Goal: Check status: Check status

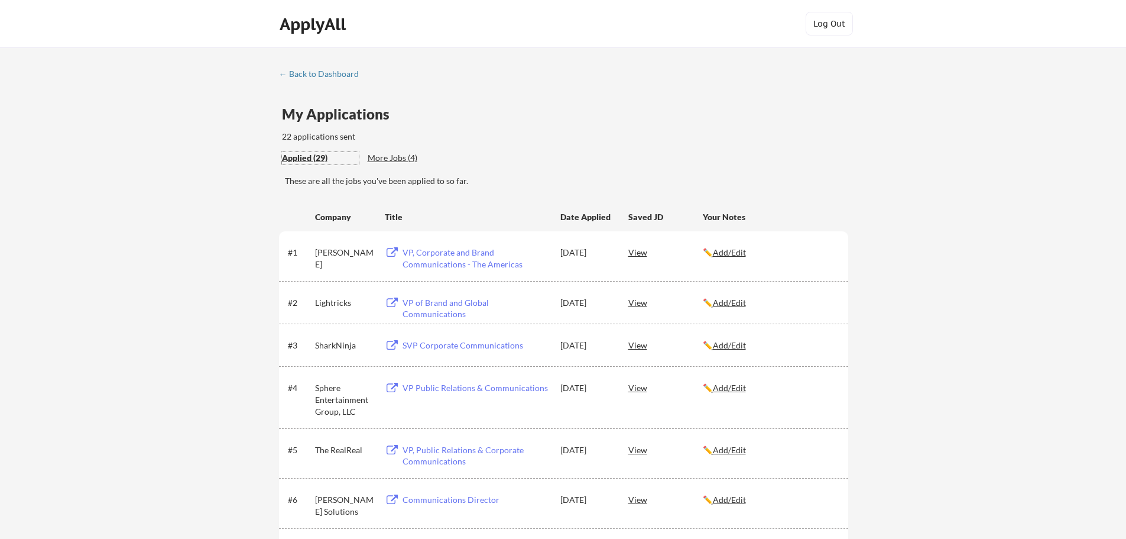
click at [313, 158] on div "Applied (29)" at bounding box center [320, 158] width 77 height 12
click at [400, 152] on div "More Jobs (4)" at bounding box center [411, 158] width 87 height 12
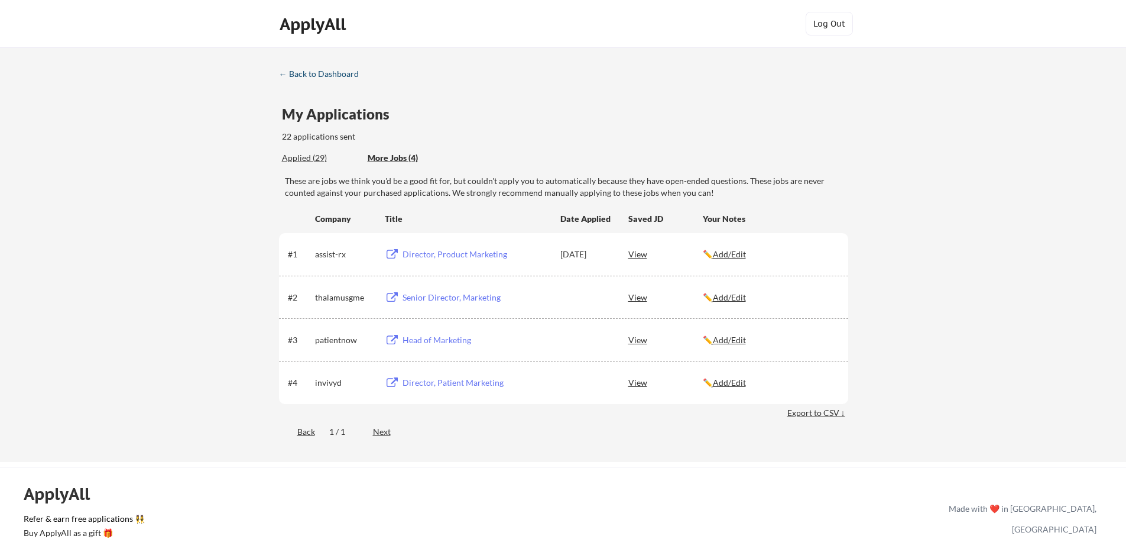
click at [338, 70] on div "← Back to Dashboard" at bounding box center [323, 74] width 89 height 8
